Goal: Transaction & Acquisition: Obtain resource

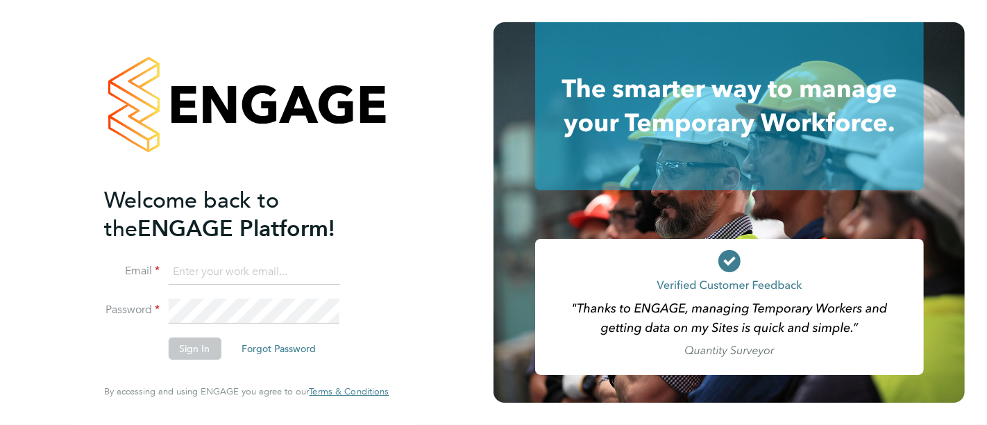
type input "myles.godbold@vistry.co.uk"
click at [182, 348] on button "Sign In" at bounding box center [194, 348] width 53 height 22
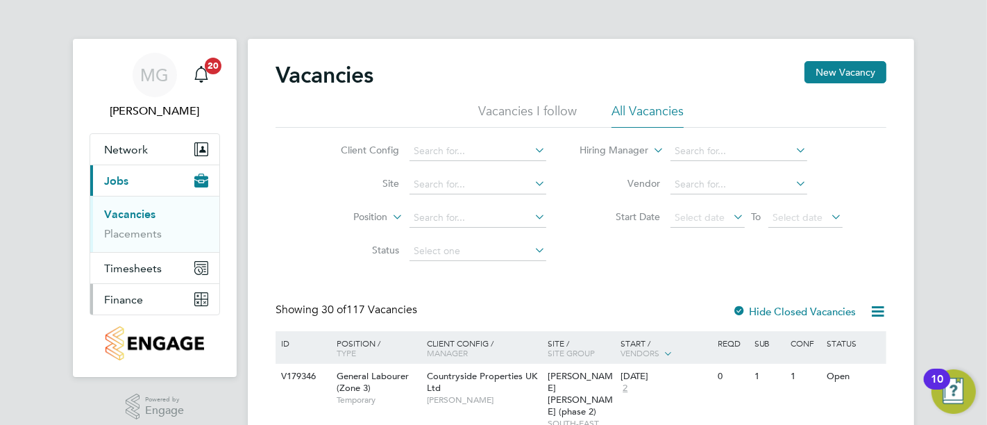
click at [135, 312] on button "Finance" at bounding box center [154, 299] width 129 height 31
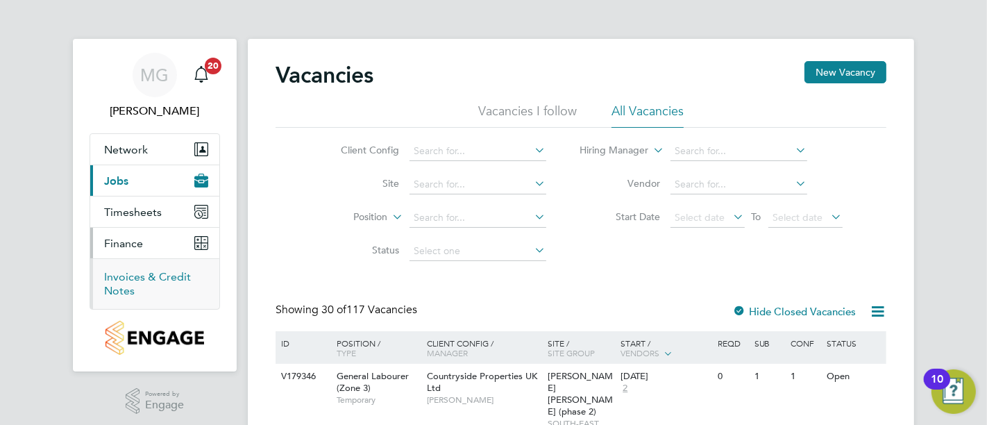
click at [133, 275] on link "Invoices & Credit Notes" at bounding box center [147, 283] width 87 height 27
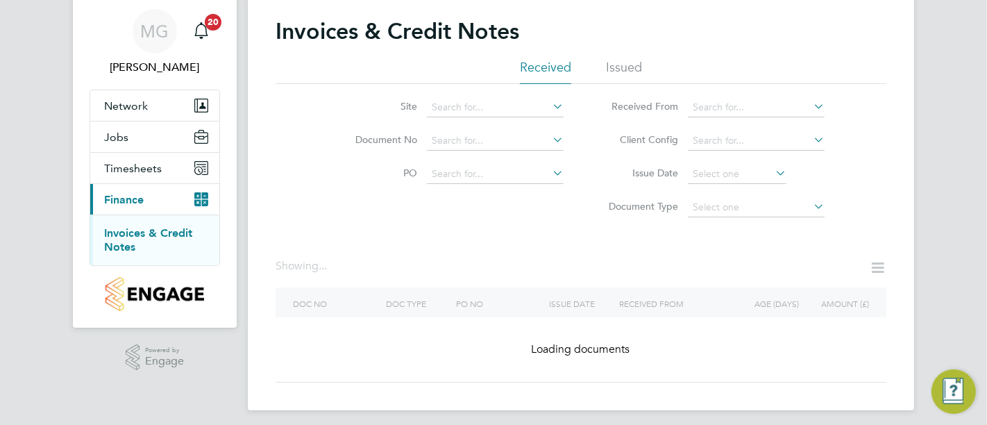
scroll to position [50, 0]
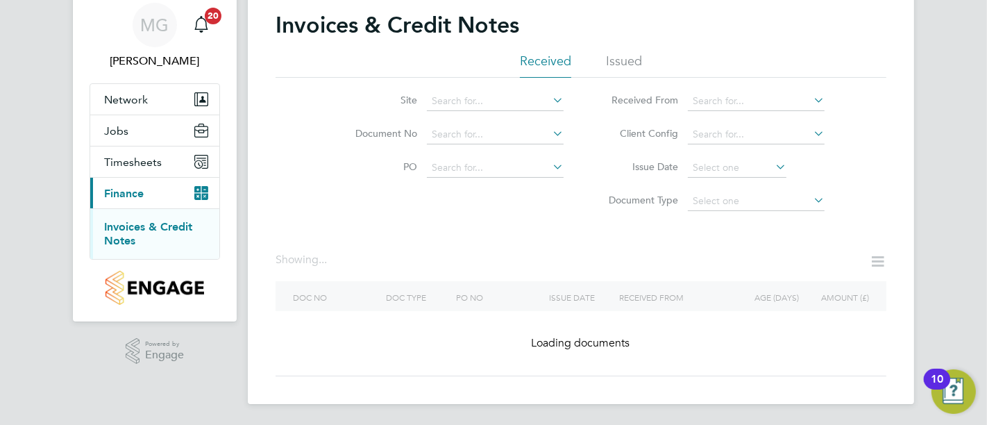
click at [500, 156] on li "PO" at bounding box center [450, 167] width 261 height 33
click at [497, 99] on input at bounding box center [495, 101] width 137 height 19
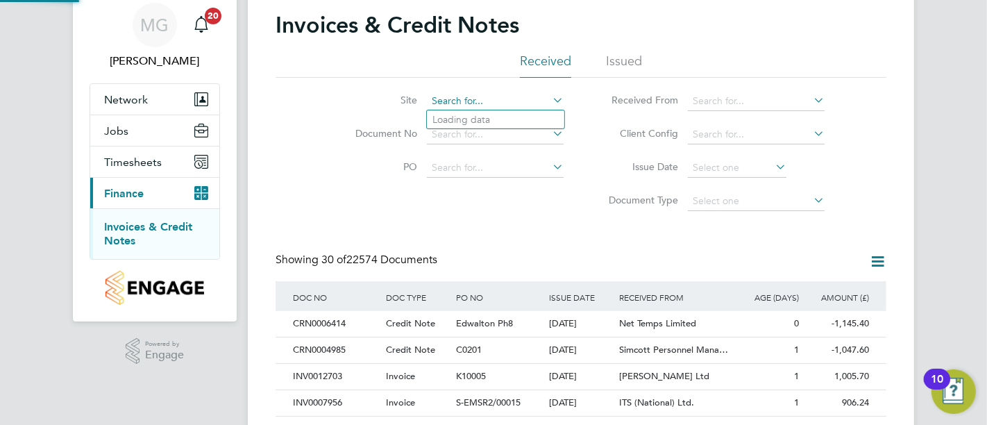
scroll to position [0, 0]
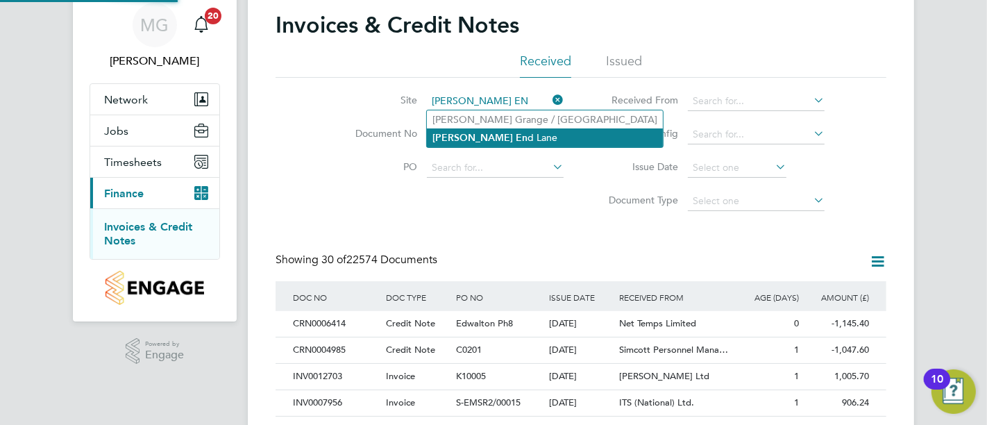
click at [502, 135] on li "[PERSON_NAME] En [PERSON_NAME]" at bounding box center [545, 137] width 236 height 19
type input "[PERSON_NAME][GEOGRAPHIC_DATA][PERSON_NAME]"
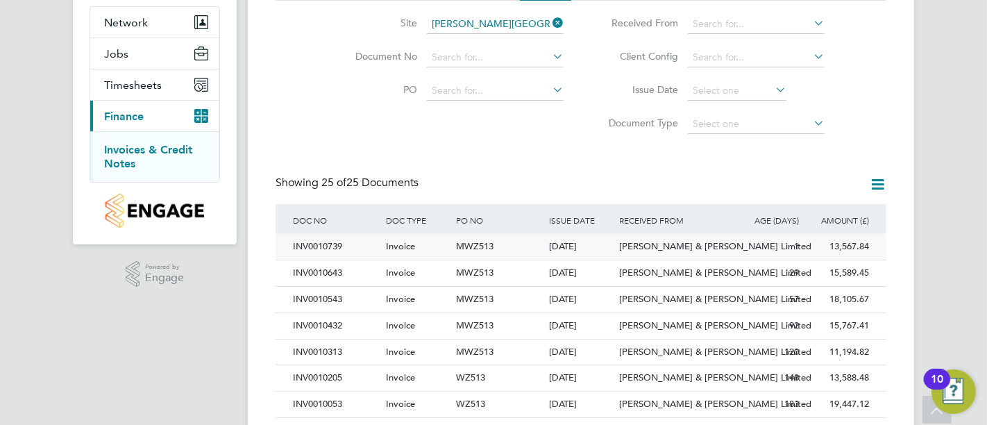
click at [522, 250] on div "MWZ513" at bounding box center [498, 247] width 93 height 26
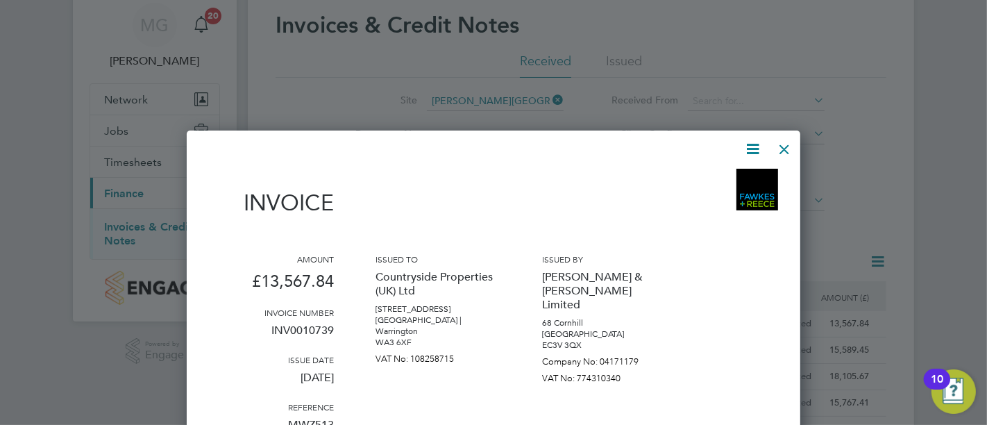
click at [747, 144] on icon at bounding box center [752, 148] width 17 height 17
click at [730, 173] on li "Download Invoice" at bounding box center [711, 181] width 96 height 19
click at [785, 146] on div at bounding box center [784, 145] width 25 height 25
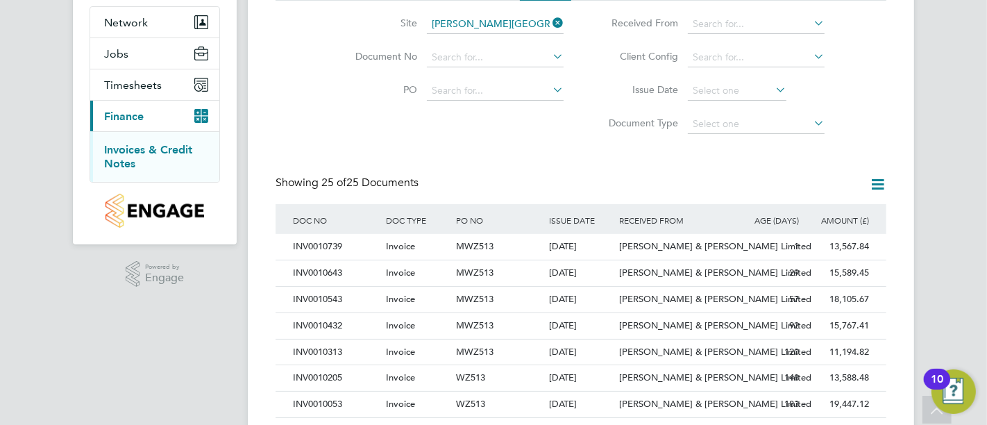
click at [550, 29] on icon at bounding box center [550, 22] width 0 height 19
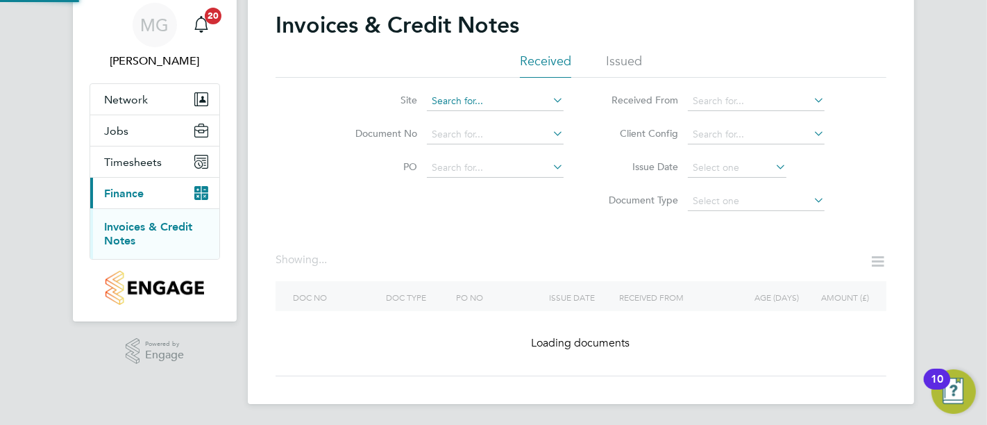
click at [498, 94] on input at bounding box center [495, 101] width 137 height 19
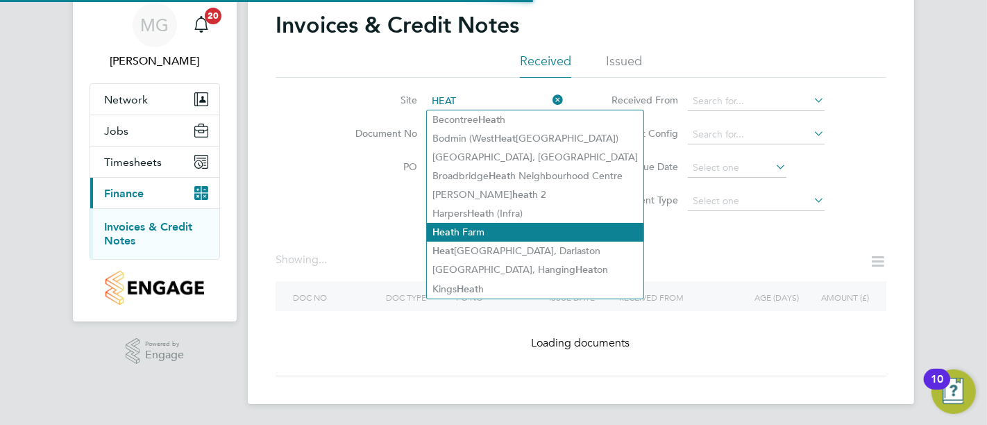
click at [520, 228] on li "Heat h Farm" at bounding box center [535, 232] width 216 height 19
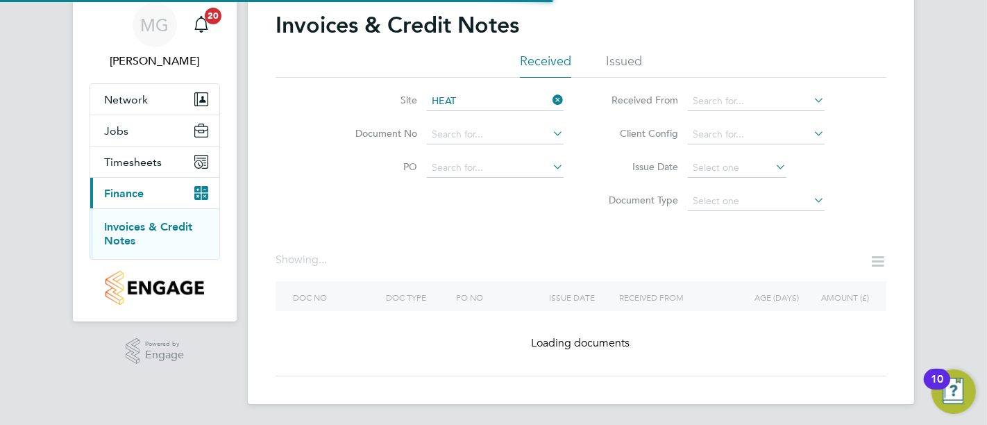
type input "[GEOGRAPHIC_DATA]"
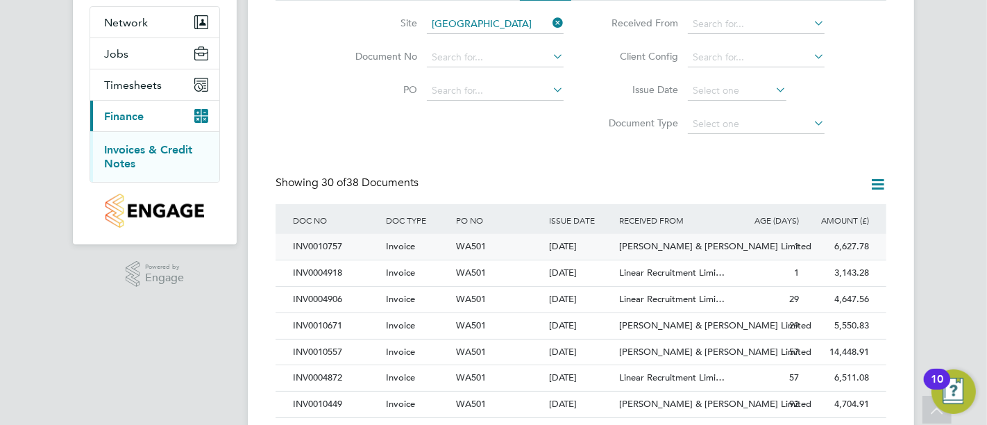
click at [636, 236] on div "[PERSON_NAME] & [PERSON_NAME] Limited" at bounding box center [673, 247] width 117 height 26
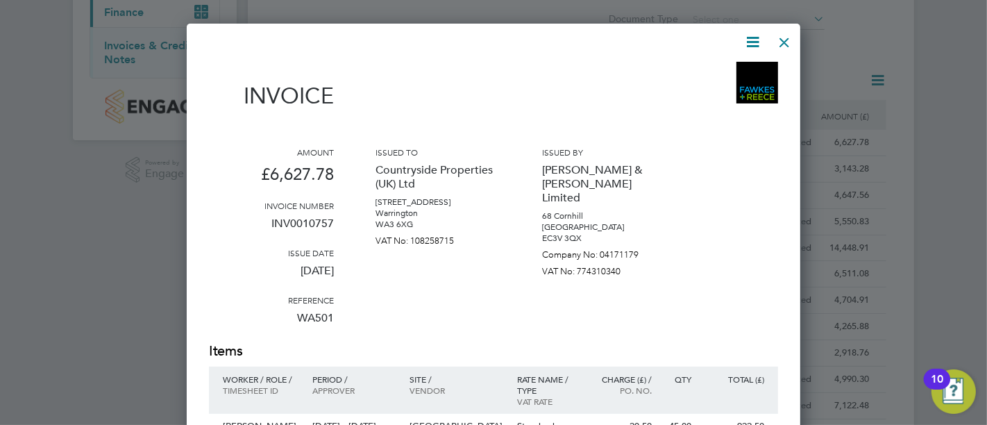
click at [749, 40] on icon at bounding box center [752, 41] width 17 height 17
click at [719, 70] on li "Download Invoice" at bounding box center [711, 74] width 96 height 19
click at [790, 40] on div at bounding box center [784, 38] width 25 height 25
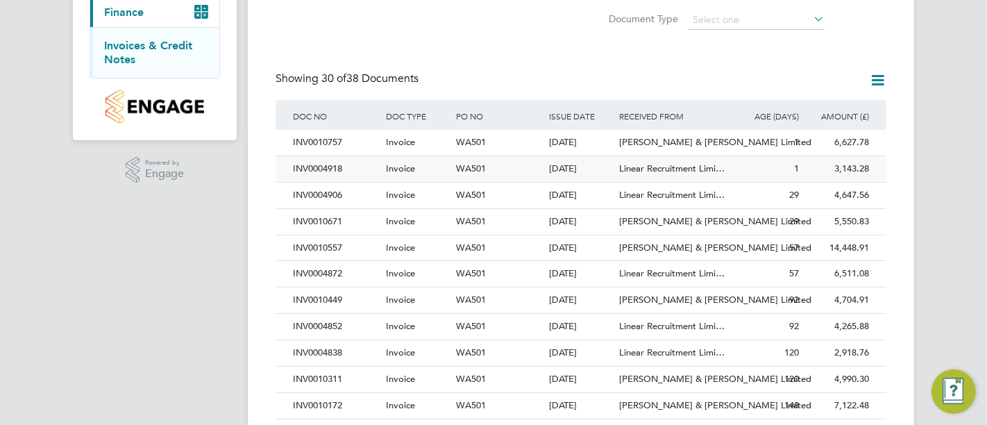
click at [582, 175] on div "[DATE]" at bounding box center [581, 169] width 70 height 26
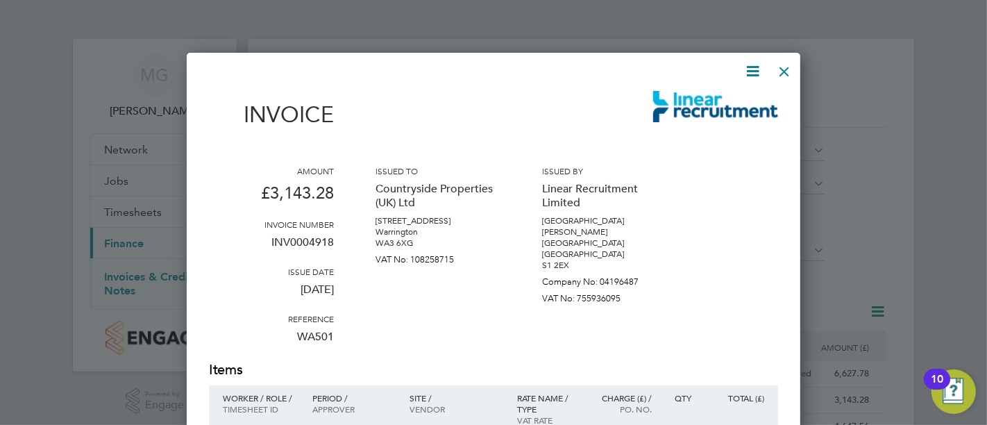
click at [756, 75] on icon at bounding box center [752, 70] width 17 height 17
click at [722, 108] on li "Download Invoice" at bounding box center [711, 103] width 96 height 19
click at [642, 52] on div at bounding box center [493, 212] width 987 height 425
click at [785, 69] on div at bounding box center [784, 68] width 25 height 25
